Goal: Check status: Check status

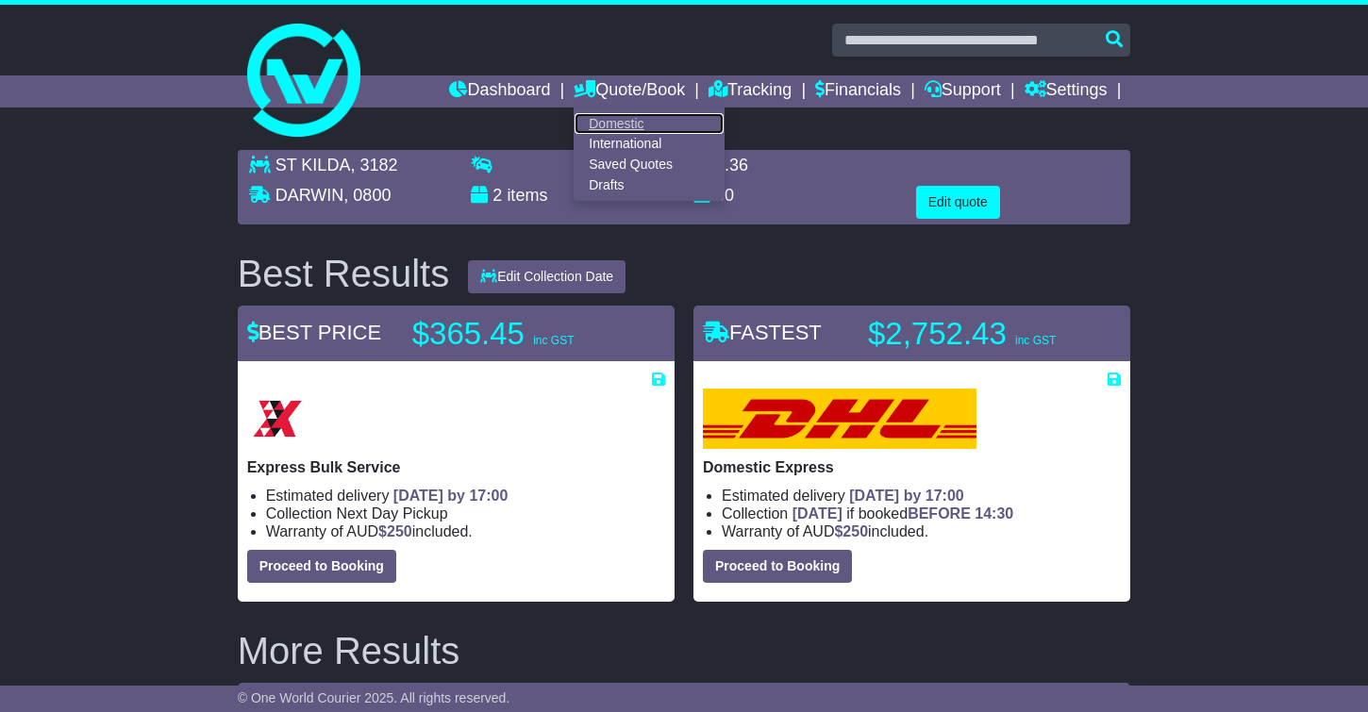
click at [606, 124] on link "Domestic" at bounding box center [649, 123] width 149 height 21
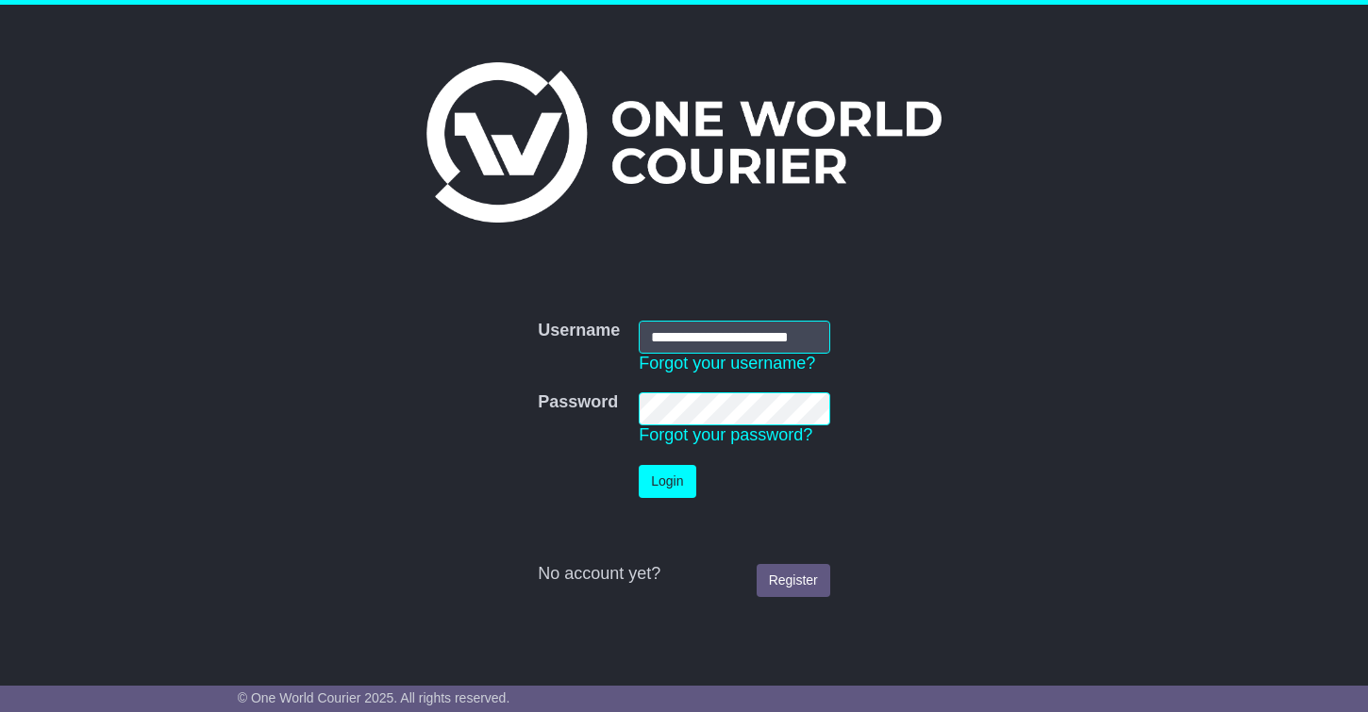
click at [666, 484] on button "Login" at bounding box center [667, 481] width 57 height 33
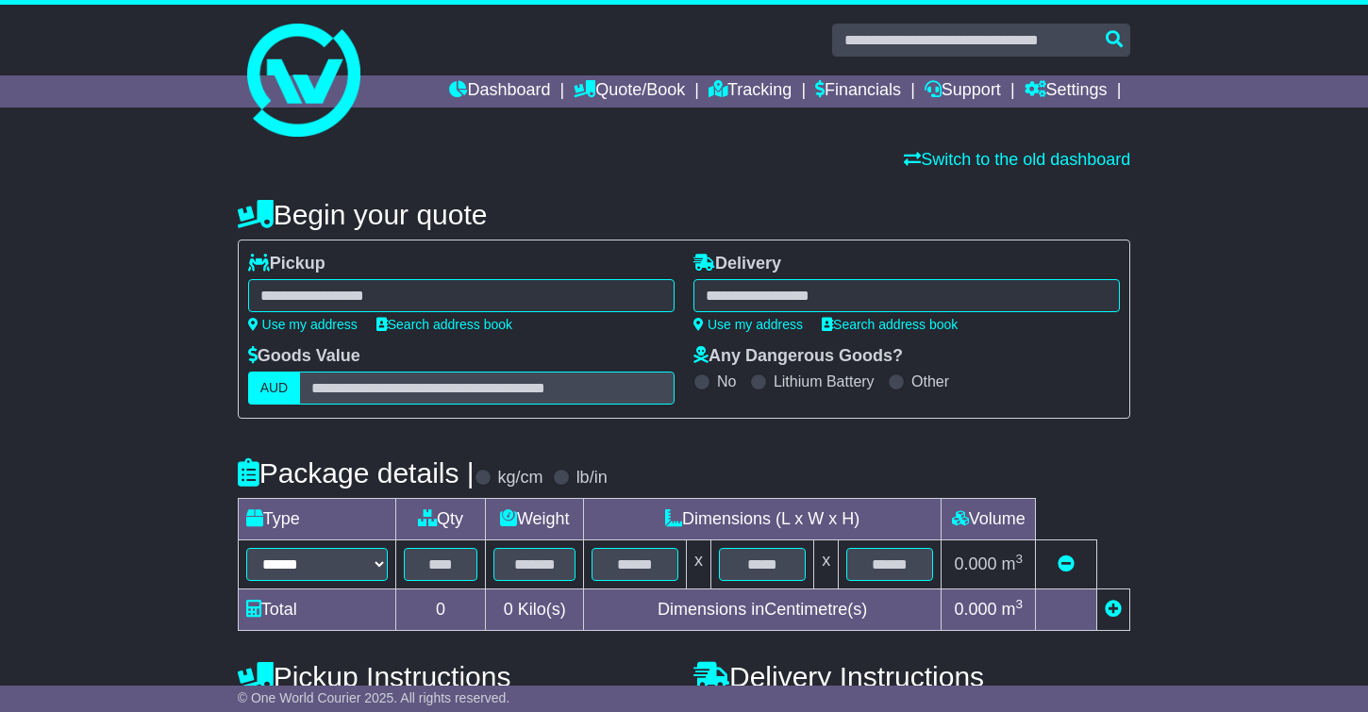
select select
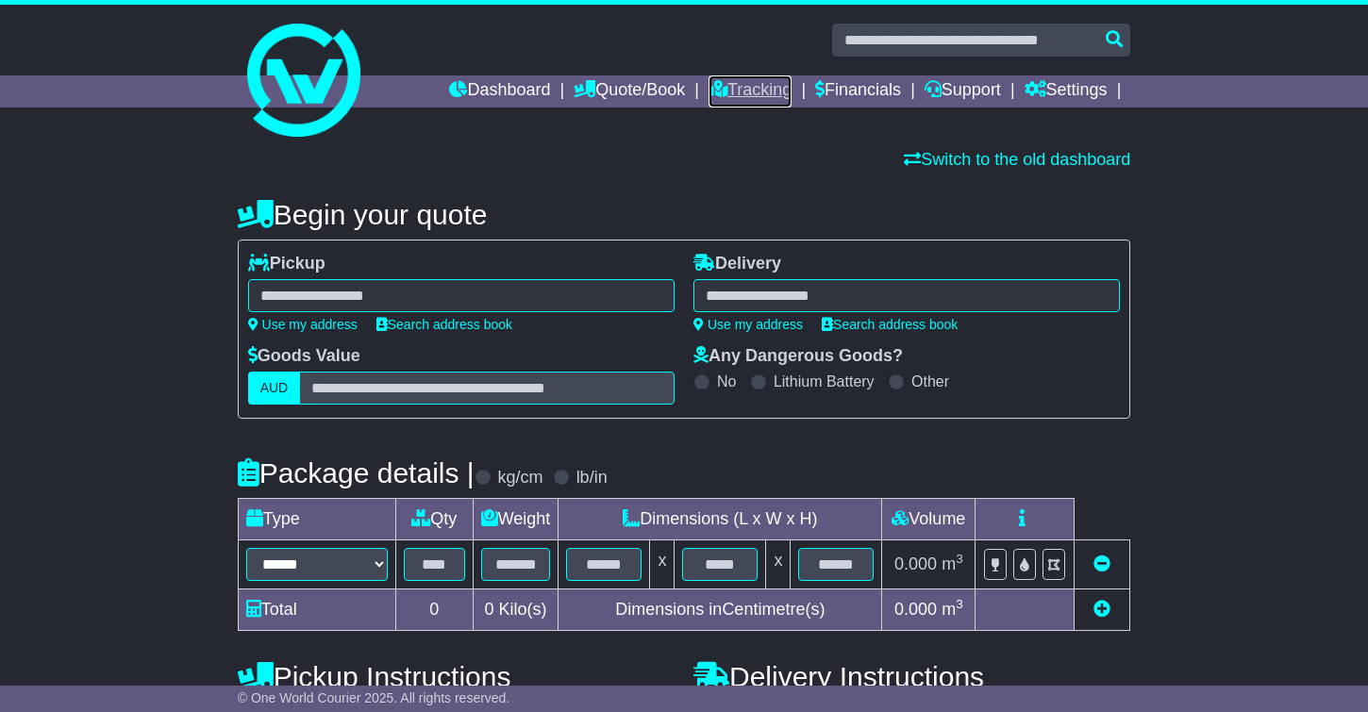
click at [737, 97] on link "Tracking" at bounding box center [750, 91] width 83 height 32
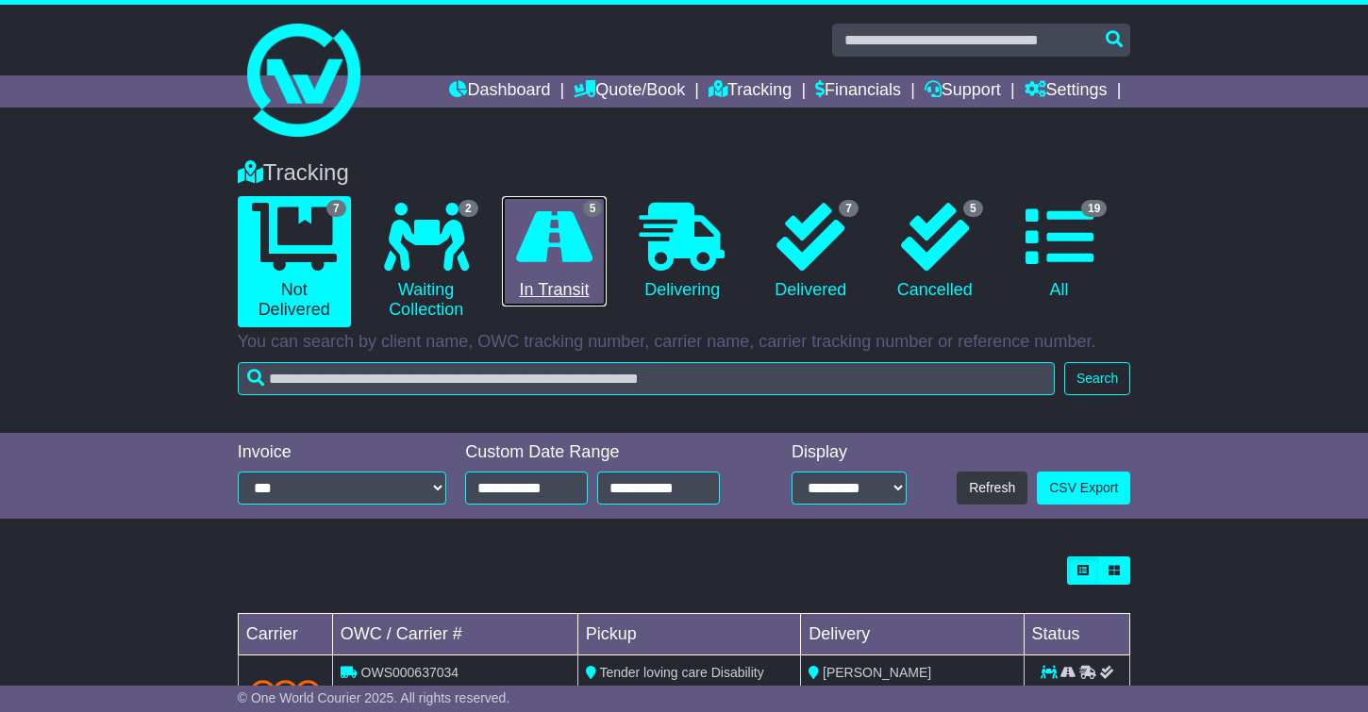
click at [583, 259] on icon at bounding box center [554, 237] width 76 height 68
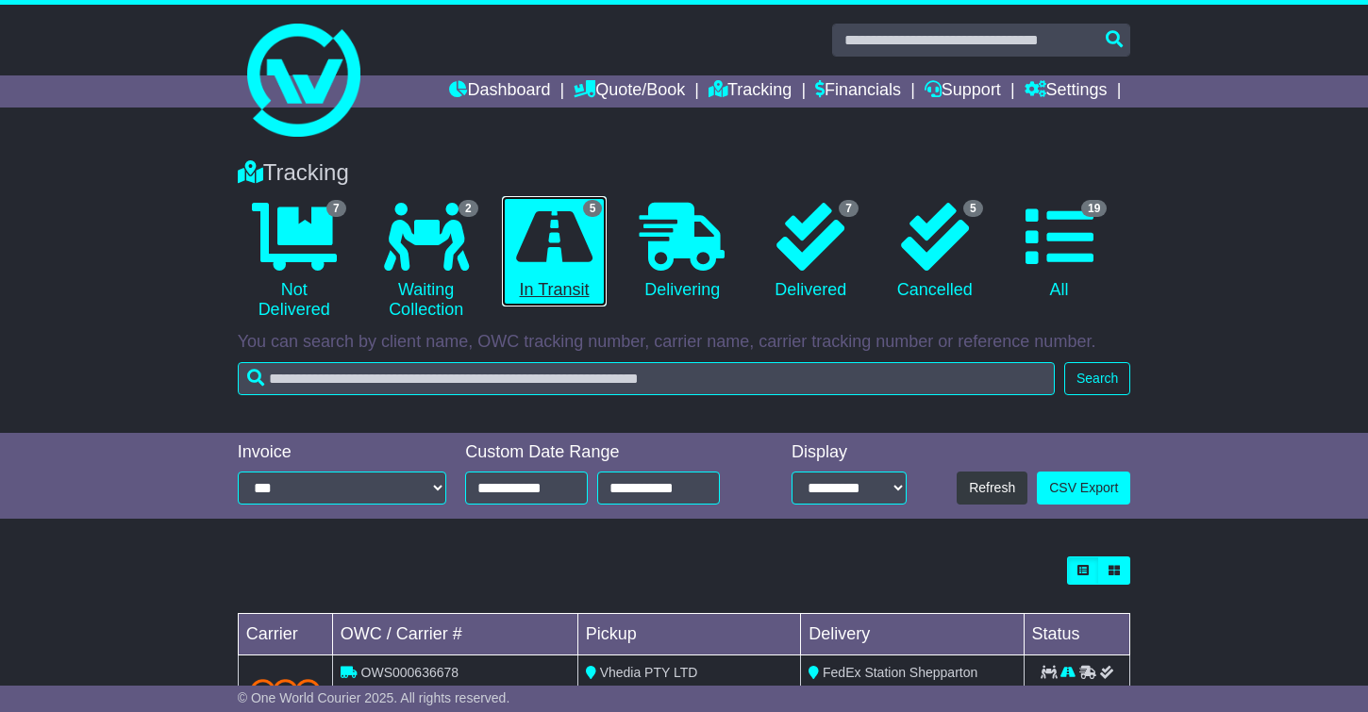
click at [583, 259] on icon at bounding box center [554, 237] width 76 height 68
click at [566, 294] on link "5 In Transit" at bounding box center [555, 251] width 106 height 111
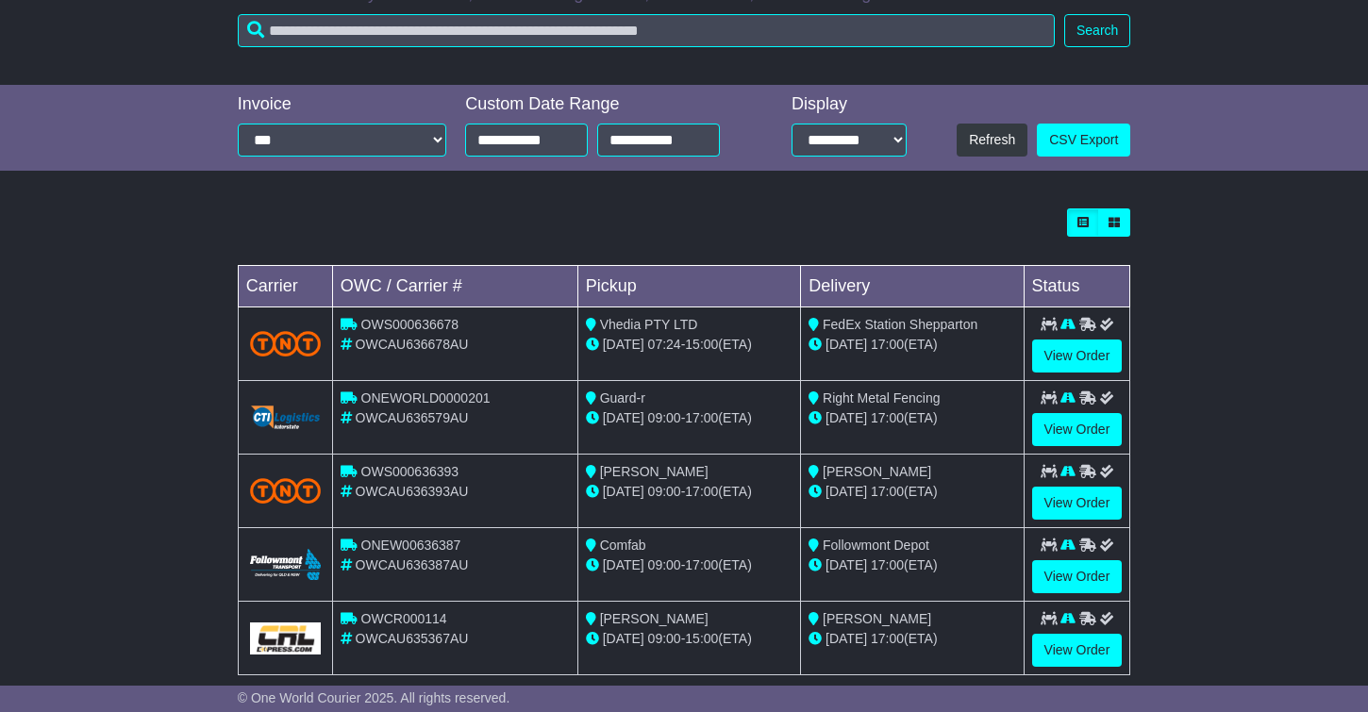
scroll to position [378, 0]
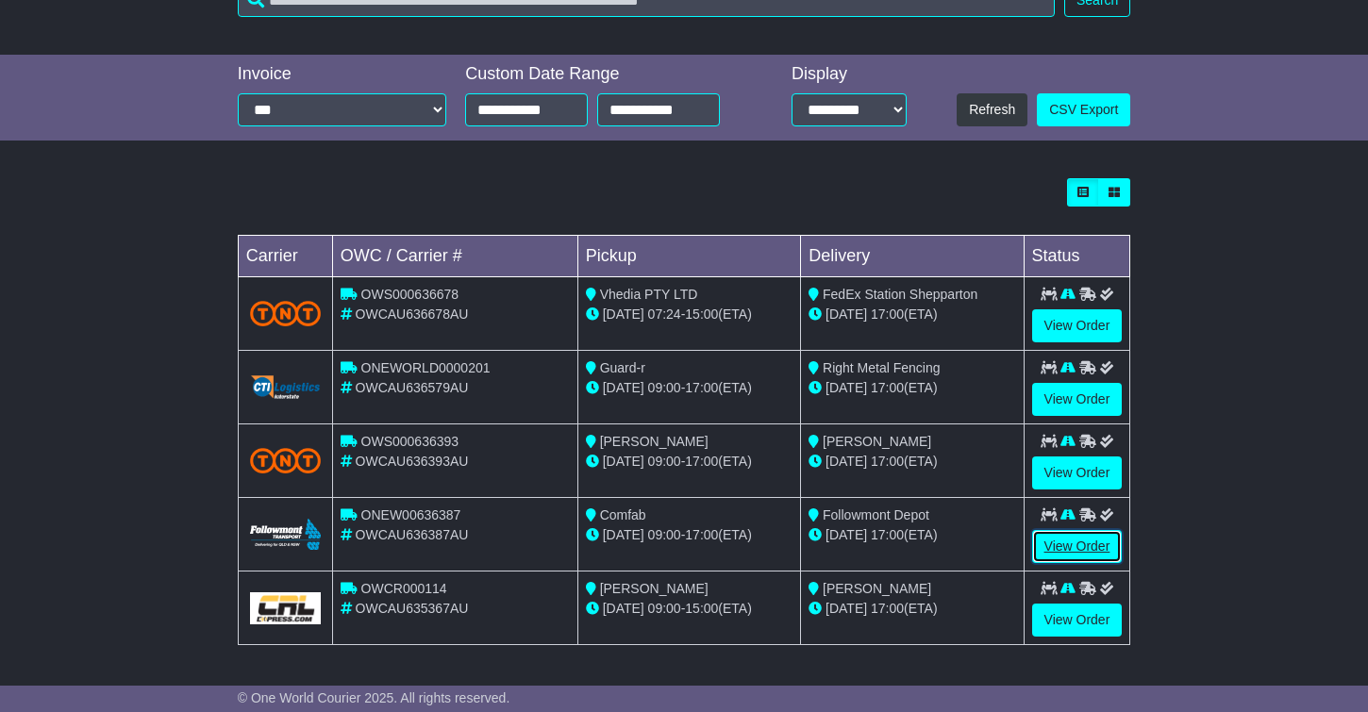
click at [1066, 541] on link "View Order" at bounding box center [1077, 546] width 91 height 33
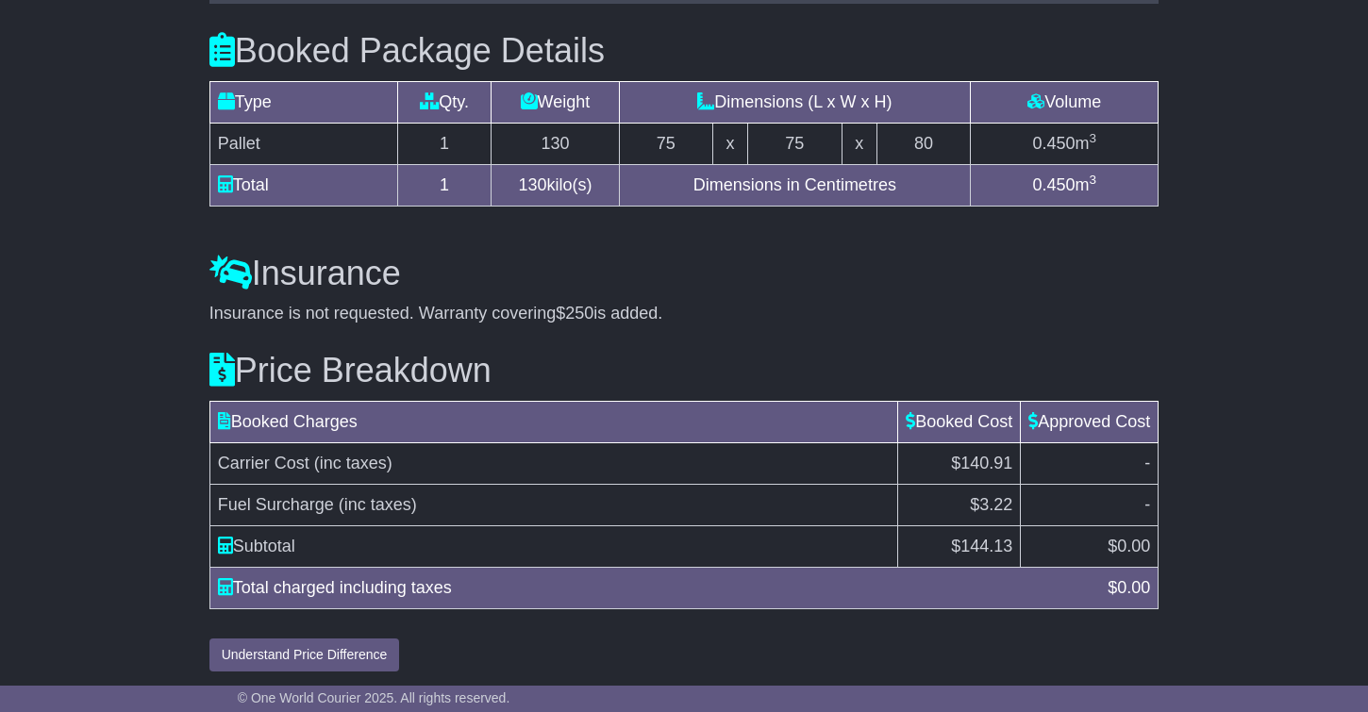
scroll to position [1671, 0]
